Goal: Task Accomplishment & Management: Use online tool/utility

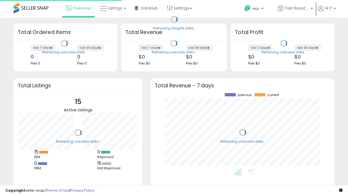
scroll to position [76, 173]
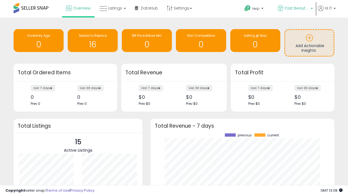
click at [295, 9] on span "Fast Beauty ([GEOGRAPHIC_DATA])" at bounding box center [297, 7] width 24 height 5
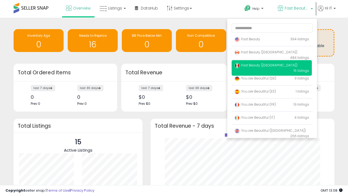
click at [272, 118] on span "You are Beautiful (IT)" at bounding box center [254, 117] width 41 height 5
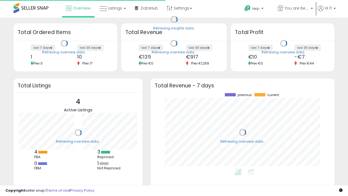
scroll to position [76, 173]
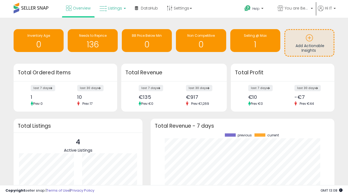
click at [112, 8] on span "Listings" at bounding box center [115, 7] width 14 height 5
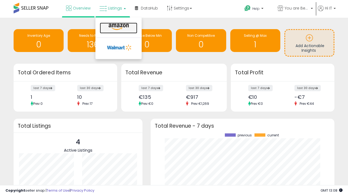
click at [118, 27] on icon at bounding box center [119, 26] width 24 height 7
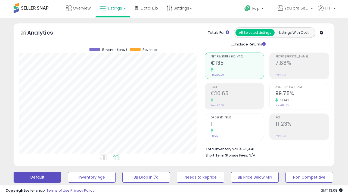
scroll to position [111, 185]
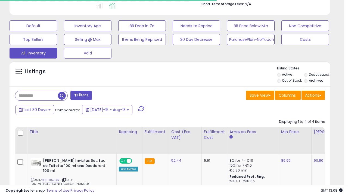
scroll to position [0, 0]
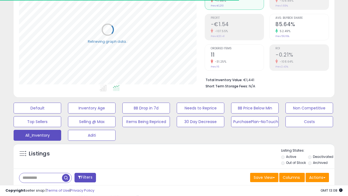
click at [39, 189] on span "Last 30 Days" at bounding box center [40, 191] width 24 height 5
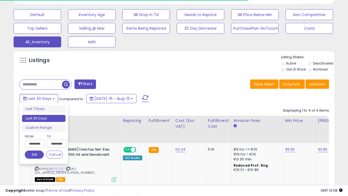
click at [44, 118] on li "Last 30 Days" at bounding box center [43, 118] width 43 height 7
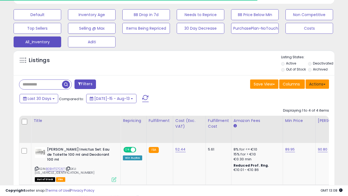
click at [317, 83] on button "Actions" at bounding box center [317, 83] width 23 height 9
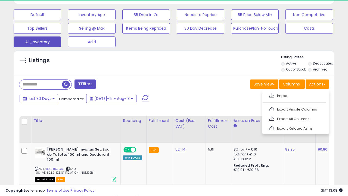
click at [295, 118] on link "Export All Columns" at bounding box center [295, 118] width 60 height 8
